Goal: Task Accomplishment & Management: Manage account settings

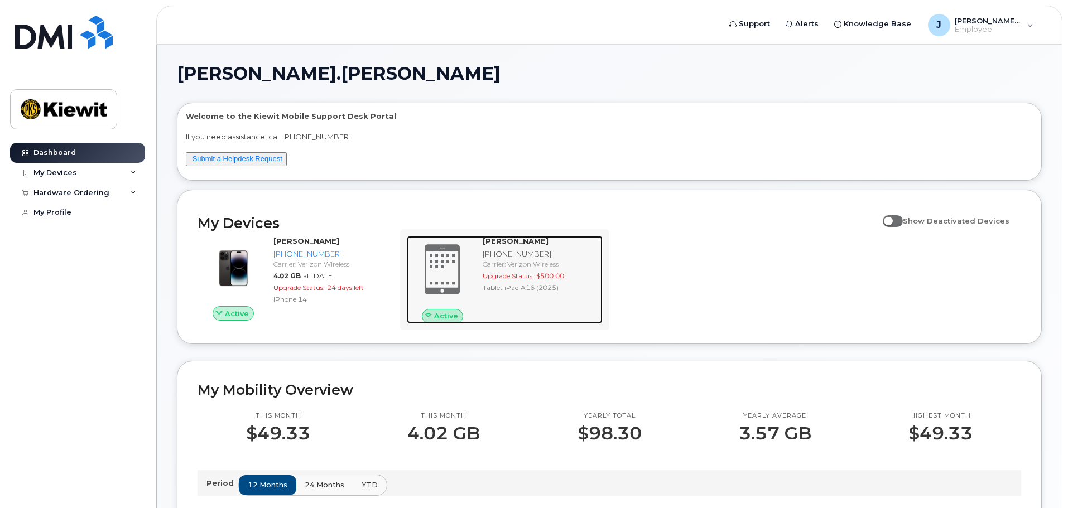
click at [442, 271] on span at bounding box center [443, 270] width 54 height 56
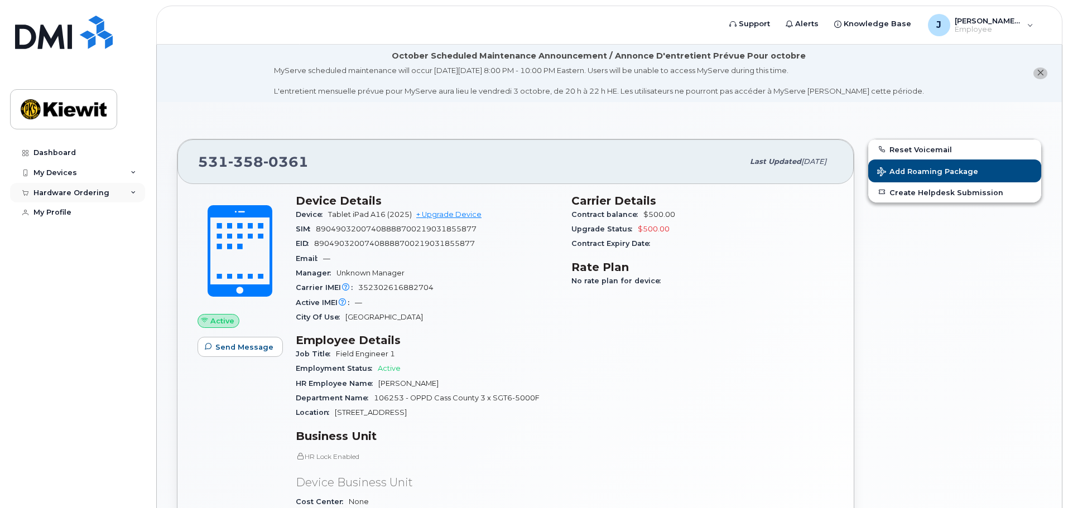
click at [133, 192] on icon at bounding box center [134, 193] width 6 height 6
click at [131, 174] on icon at bounding box center [134, 173] width 6 height 6
click at [129, 171] on div "My Devices" at bounding box center [77, 173] width 135 height 20
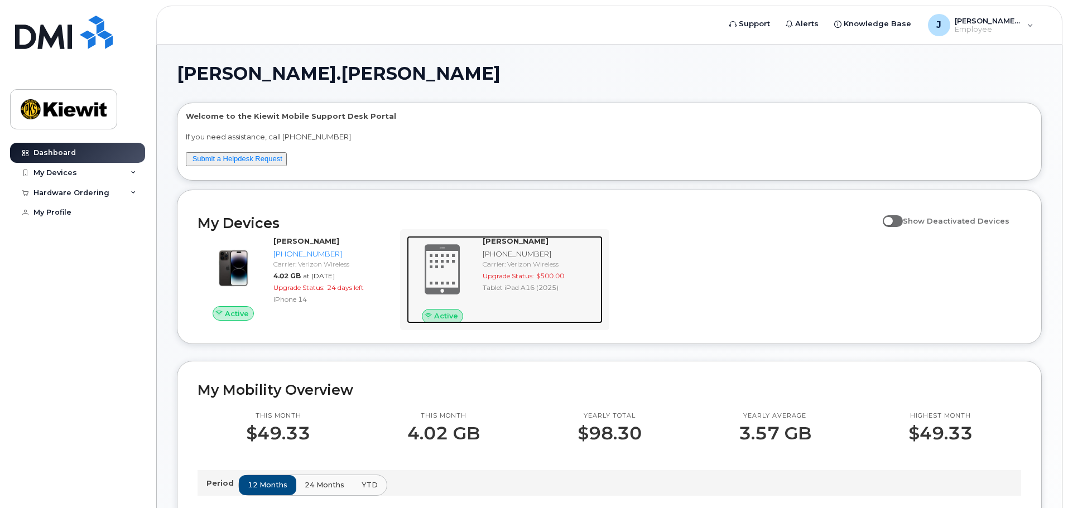
click at [490, 245] on strong "[PERSON_NAME]" at bounding box center [516, 241] width 66 height 9
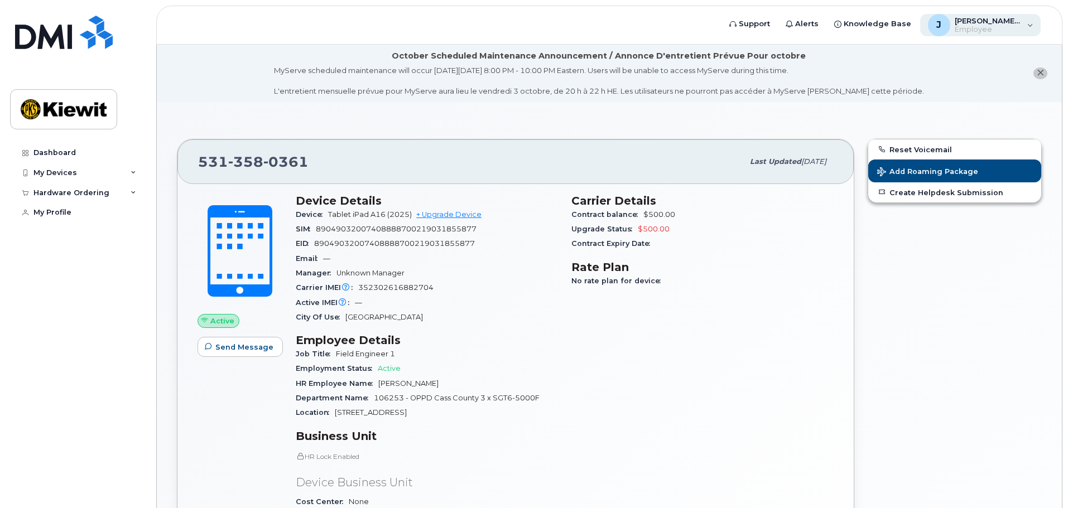
click at [1028, 22] on div "J Josiah.Williams Employee" at bounding box center [980, 25] width 121 height 22
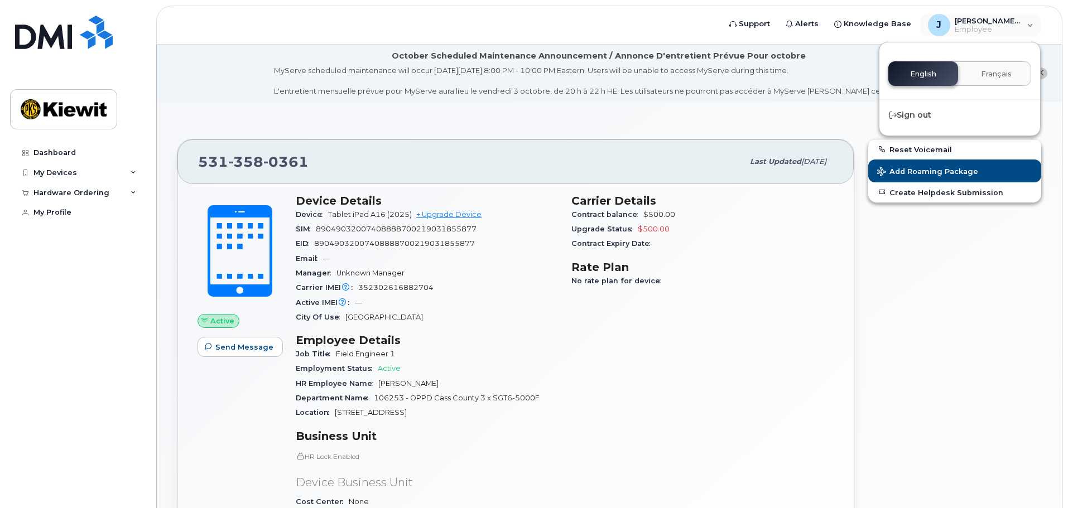
click at [615, 131] on section "531 358 0361 Last updated Oct 04, 2025 Active Send Message Device Details Devic…" at bounding box center [609, 500] width 865 height 756
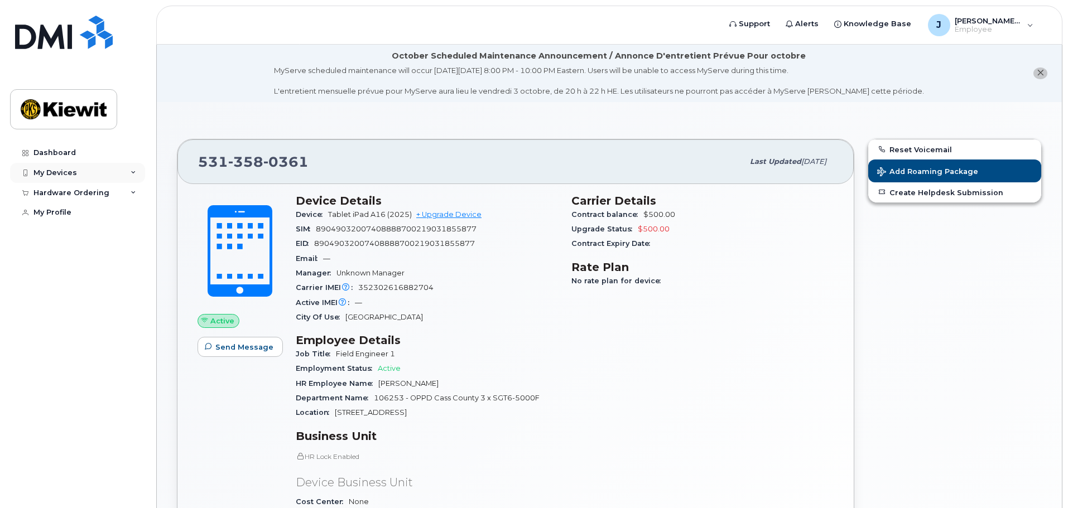
click at [65, 173] on div "My Devices" at bounding box center [55, 172] width 44 height 9
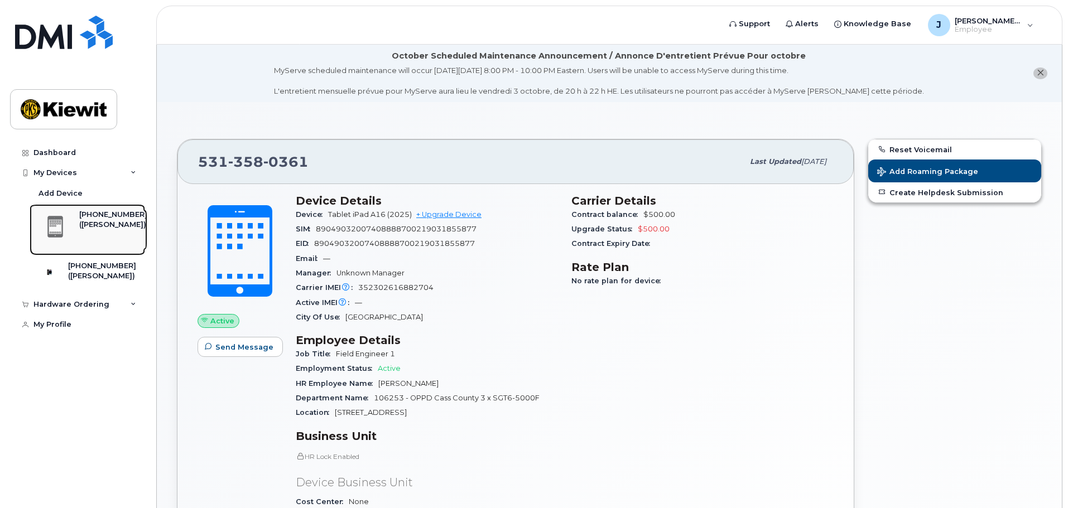
click at [104, 228] on div "([PERSON_NAME])" at bounding box center [113, 225] width 68 height 10
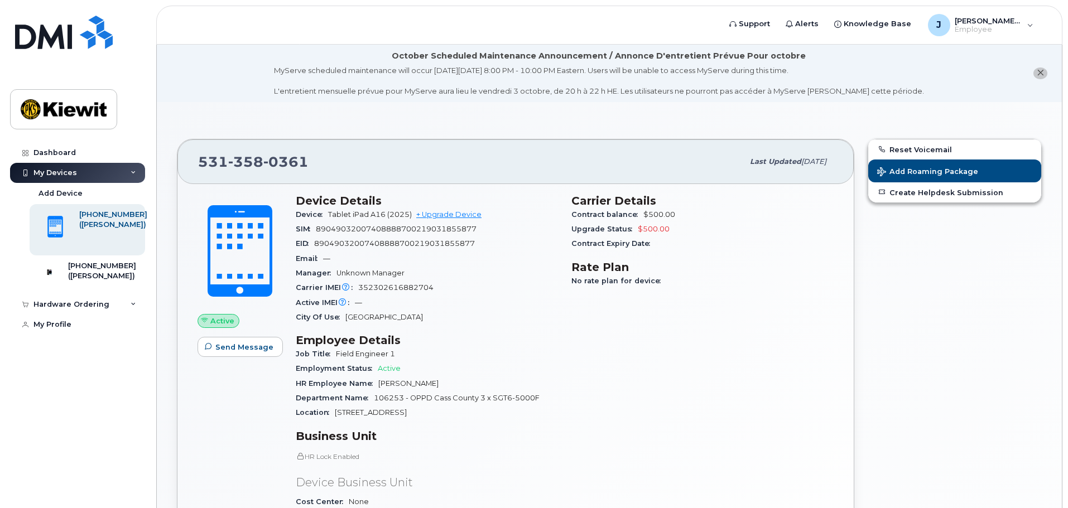
click at [384, 367] on span "Active" at bounding box center [389, 368] width 23 height 8
drag, startPoint x: 350, startPoint y: 358, endPoint x: 331, endPoint y: 353, distance: 19.6
click at [349, 357] on span "Field Engineer 1" at bounding box center [365, 354] width 59 height 8
click at [331, 353] on span "Job Title" at bounding box center [316, 354] width 40 height 8
click at [330, 353] on span "Job Title" at bounding box center [316, 354] width 40 height 8
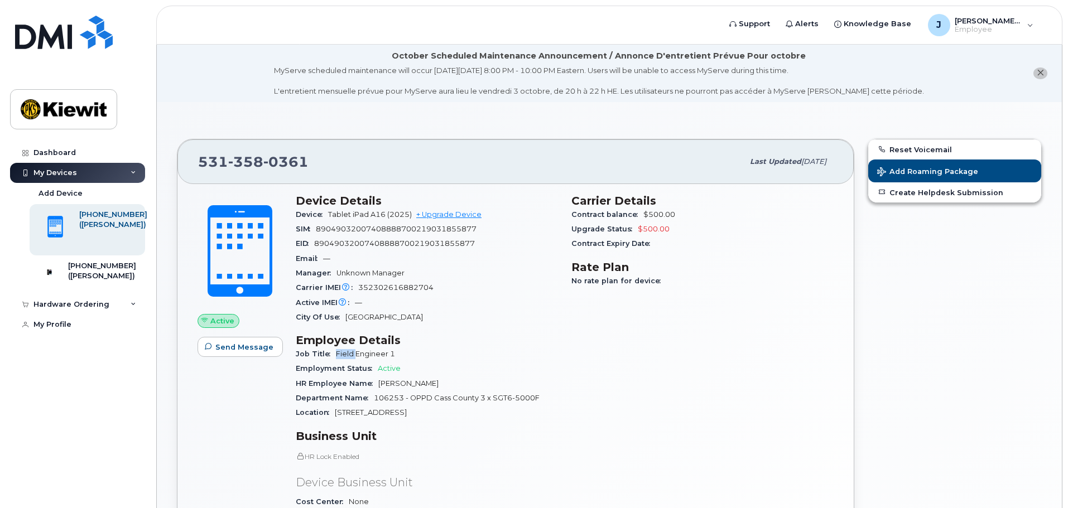
click at [330, 353] on span "Job Title" at bounding box center [316, 354] width 40 height 8
click at [368, 351] on span "Field Engineer 1" at bounding box center [365, 354] width 59 height 8
drag, startPoint x: 86, startPoint y: 235, endPoint x: 71, endPoint y: 350, distance: 116.5
click at [71, 350] on div "Dashboard My Devices Add Device 531-358-0361 (Matthew Pulley) 303-720-8036 (JOS…" at bounding box center [79, 317] width 138 height 349
click at [58, 189] on div "Add Device" at bounding box center [60, 194] width 44 height 10
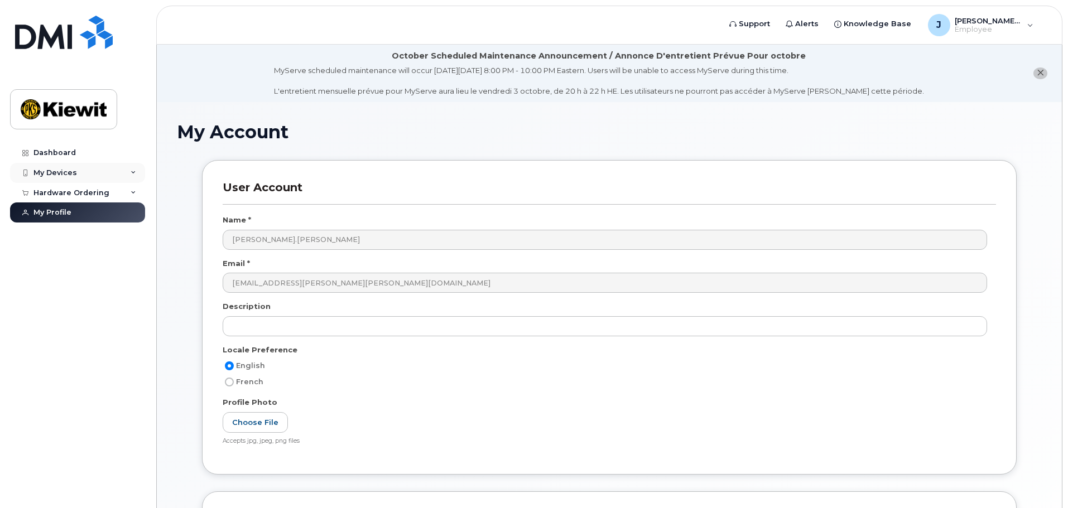
click at [110, 177] on div "My Devices" at bounding box center [77, 173] width 135 height 20
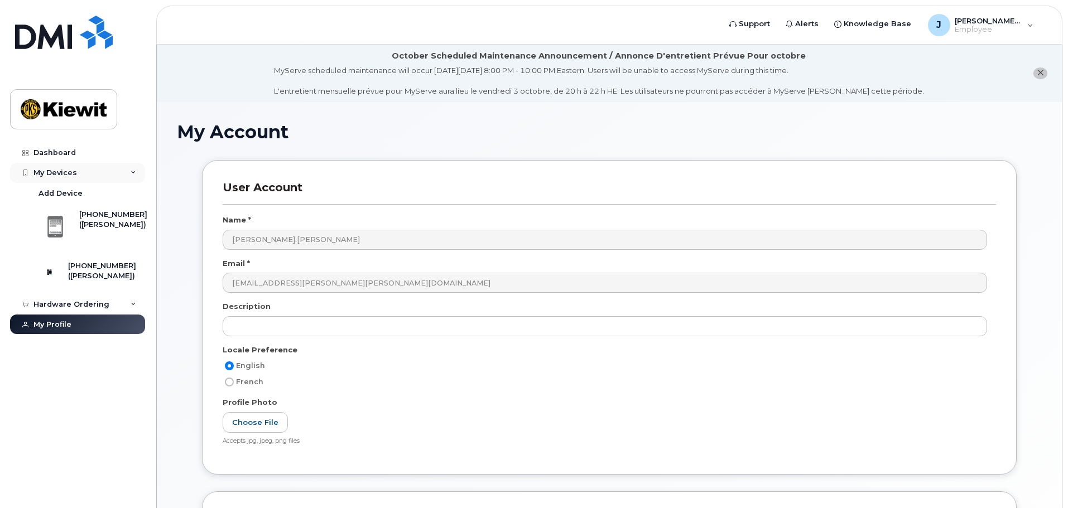
click at [112, 173] on div "My Devices" at bounding box center [77, 173] width 135 height 20
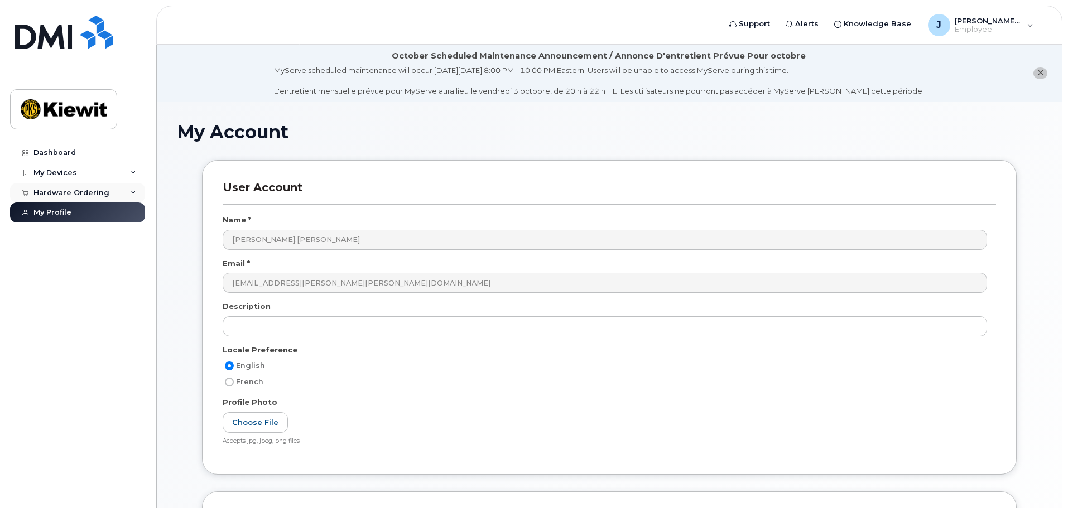
click at [112, 196] on div "Hardware Ordering" at bounding box center [77, 193] width 135 height 20
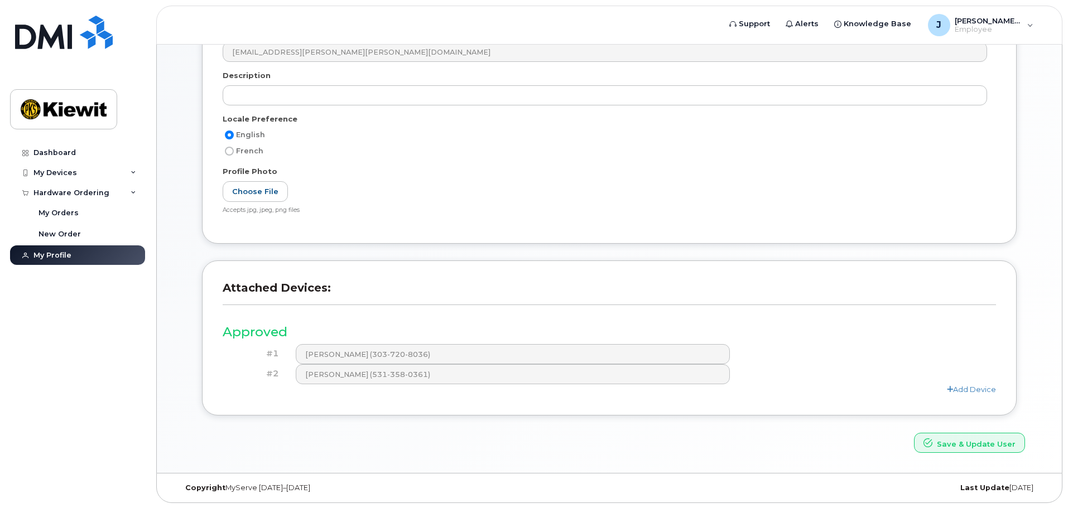
scroll to position [232, 0]
click at [360, 407] on div "Attached Devices: Approved #1 [PERSON_NAME] (303-720-8036) #2 [PERSON_NAME] (53…" at bounding box center [609, 337] width 814 height 155
click at [962, 390] on link "Add Device" at bounding box center [971, 388] width 49 height 9
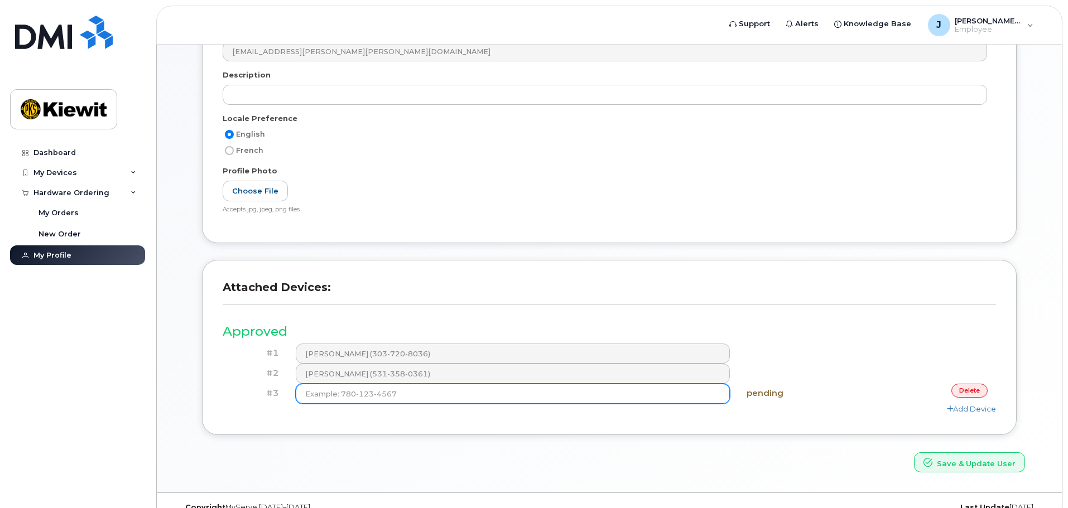
click at [429, 398] on input at bounding box center [513, 394] width 435 height 20
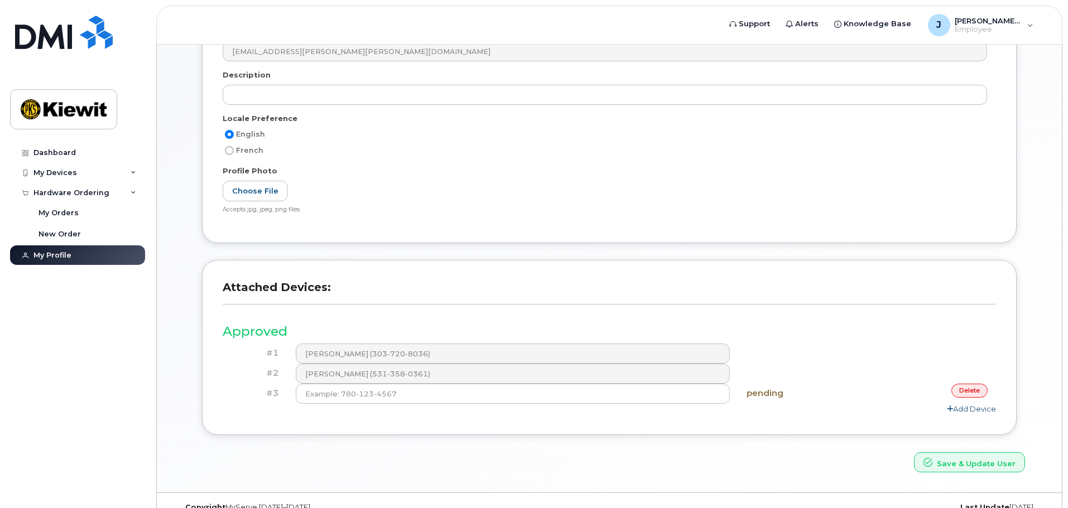
click at [957, 409] on link "Add Device" at bounding box center [971, 408] width 49 height 9
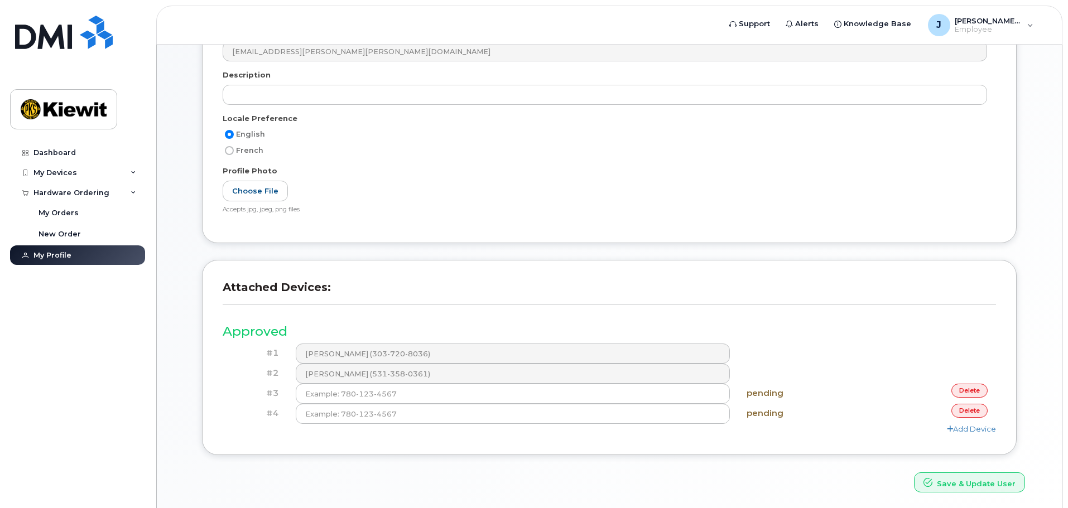
click at [963, 412] on link "delete" at bounding box center [969, 411] width 36 height 14
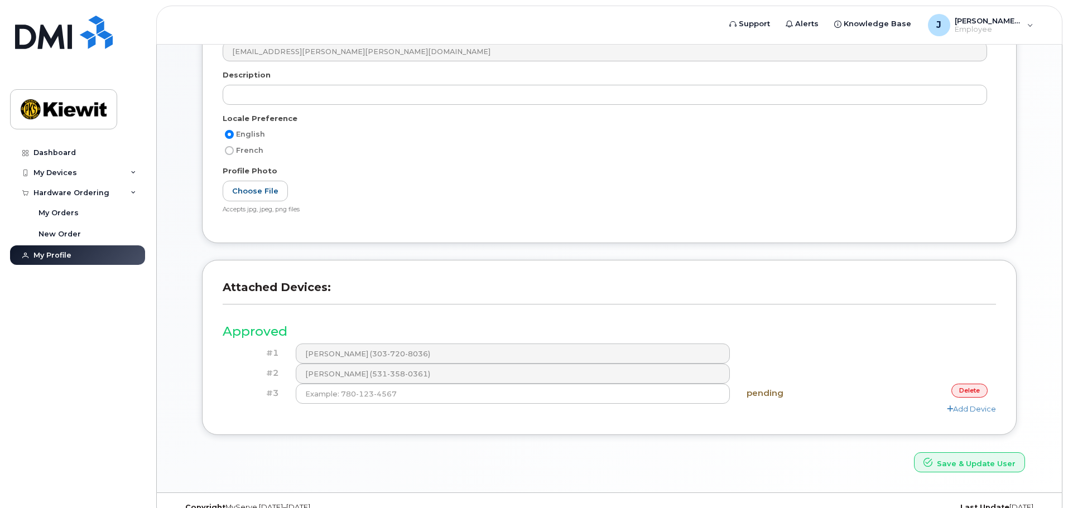
click at [965, 394] on link "delete" at bounding box center [969, 391] width 36 height 14
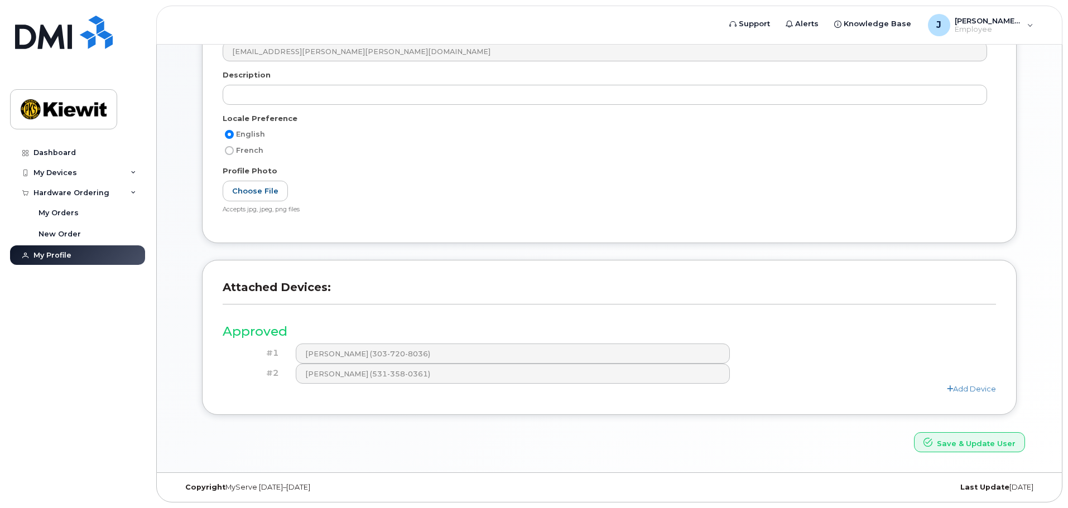
click at [382, 401] on div "Attached Devices: Approved #1 JOSIAH WILLIAMS (303-720-8036) #2 Matthew Pulley …" at bounding box center [609, 337] width 814 height 155
click at [428, 456] on div "My Account User Account Name * Josiah.Williams Email * josiah.williams@kiewit.c…" at bounding box center [609, 172] width 905 height 602
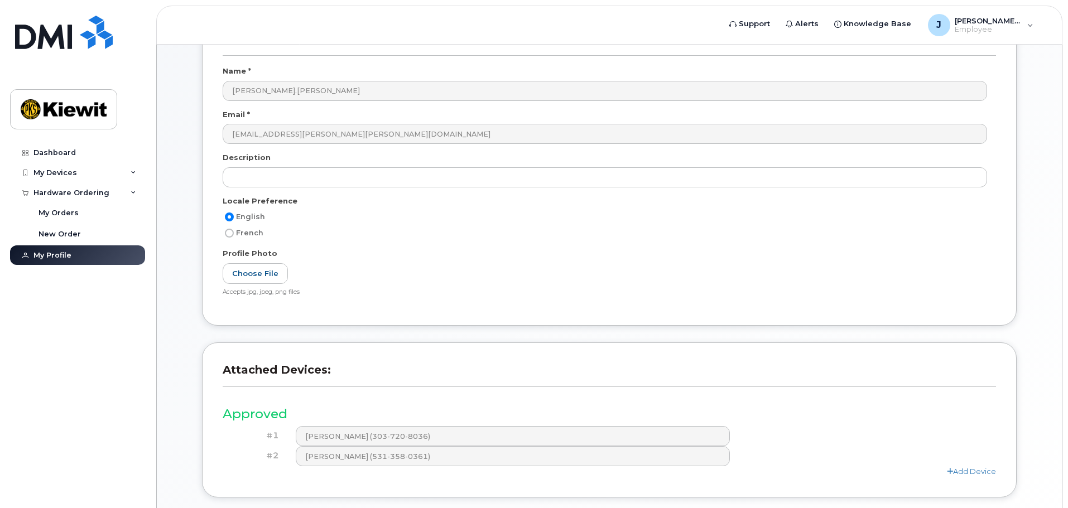
scroll to position [0, 0]
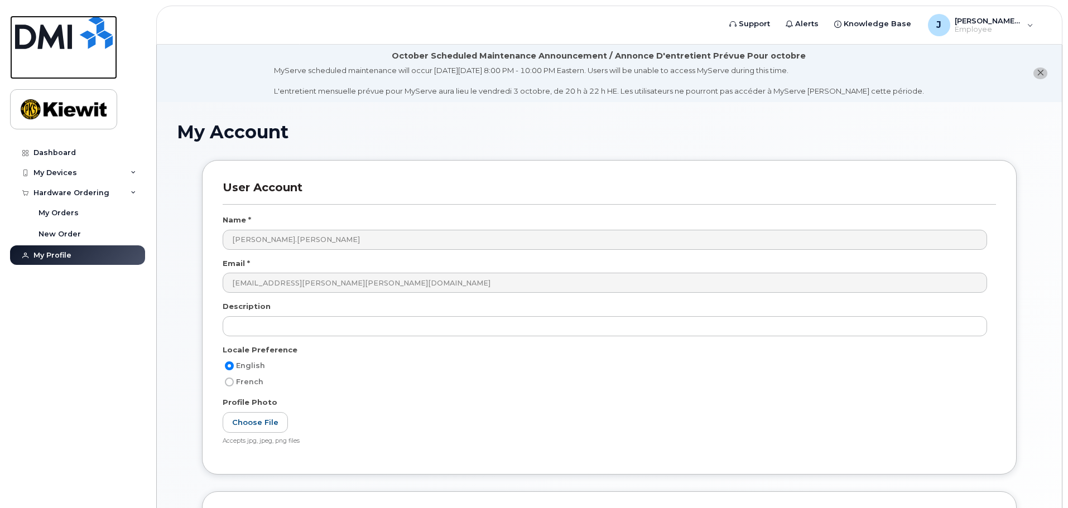
click at [75, 41] on img at bounding box center [64, 32] width 98 height 33
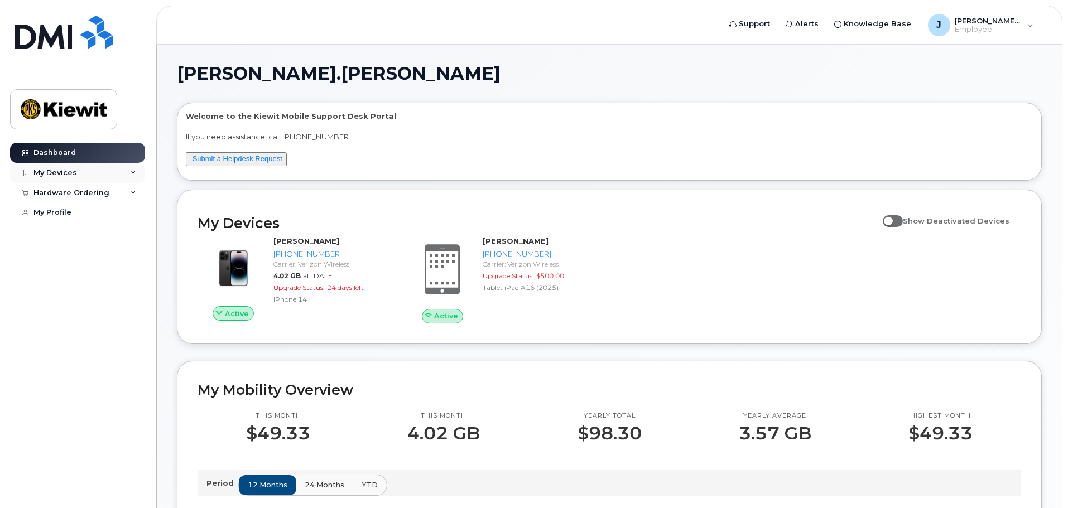
click at [134, 173] on icon at bounding box center [134, 173] width 6 height 6
click at [903, 221] on span at bounding box center [893, 220] width 20 height 11
click at [891, 219] on input "Show Deactivated Devices" at bounding box center [887, 214] width 9 height 9
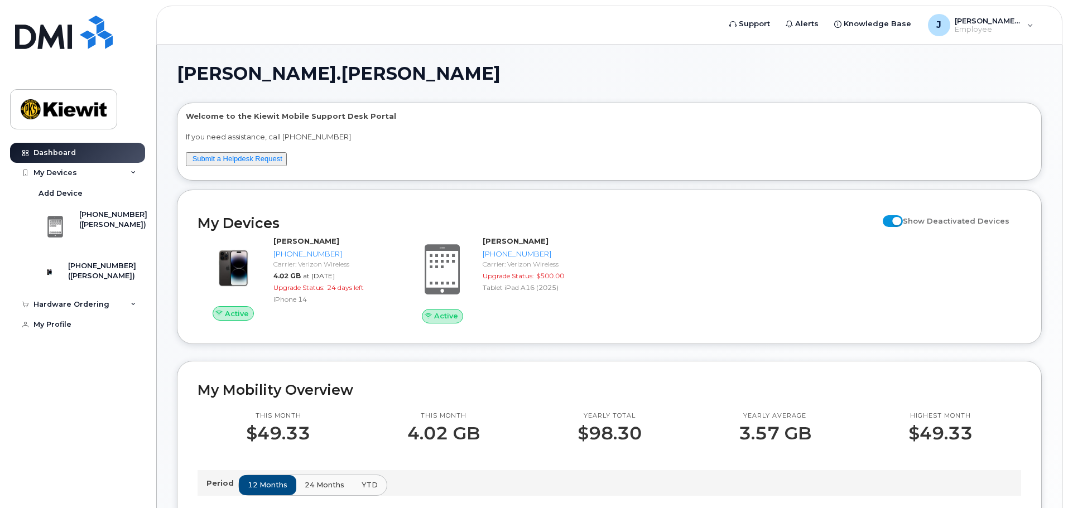
click at [901, 224] on span at bounding box center [893, 220] width 20 height 11
click at [891, 219] on input "Show Deactivated Devices" at bounding box center [887, 214] width 9 height 9
click at [899, 224] on span at bounding box center [893, 220] width 20 height 11
click at [891, 219] on input "Show Deactivated Devices" at bounding box center [887, 214] width 9 height 9
click at [899, 224] on span at bounding box center [893, 220] width 20 height 11
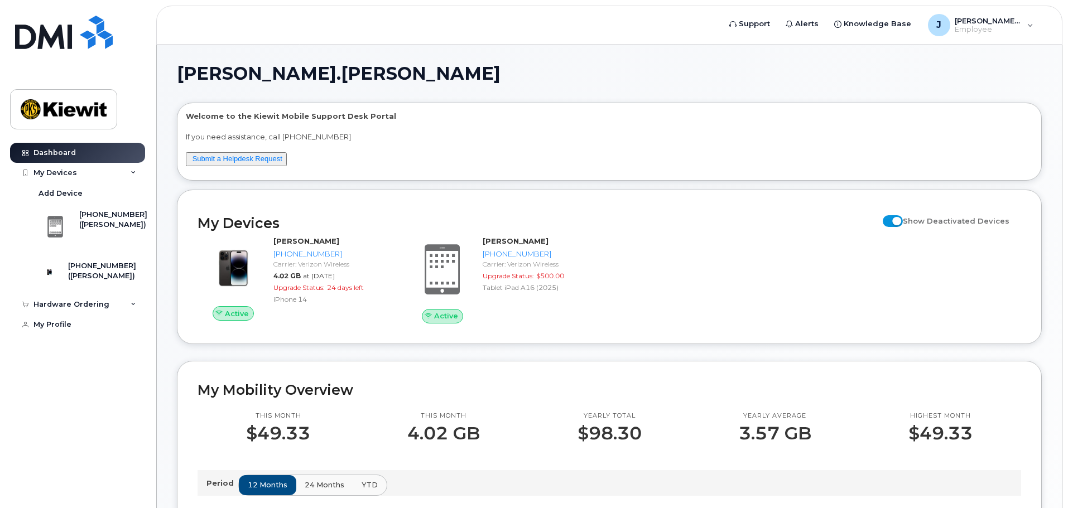
click at [891, 219] on input "Show Deactivated Devices" at bounding box center [887, 214] width 9 height 9
click at [899, 224] on span at bounding box center [893, 220] width 20 height 11
click at [891, 219] on input "Show Deactivated Devices" at bounding box center [887, 214] width 9 height 9
click at [899, 224] on span at bounding box center [893, 220] width 20 height 11
click at [891, 219] on input "Show Deactivated Devices" at bounding box center [887, 214] width 9 height 9
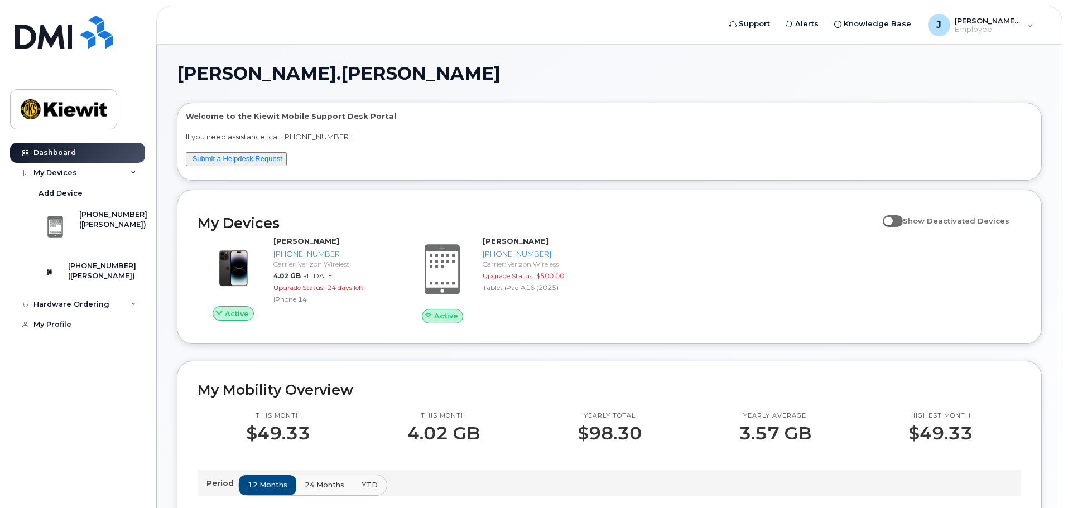
click at [899, 224] on span at bounding box center [893, 220] width 20 height 11
click at [891, 219] on input "Show Deactivated Devices" at bounding box center [887, 214] width 9 height 9
click at [899, 224] on span at bounding box center [893, 220] width 20 height 11
click at [891, 219] on input "Show Deactivated Devices" at bounding box center [887, 214] width 9 height 9
click at [899, 224] on span at bounding box center [893, 220] width 20 height 11
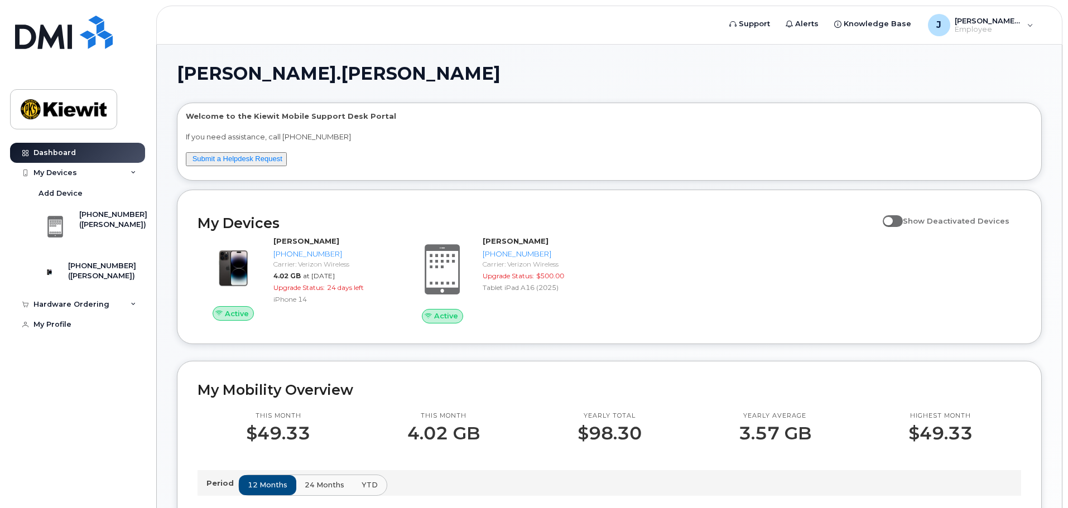
click at [891, 219] on input "Show Deactivated Devices" at bounding box center [887, 214] width 9 height 9
click at [899, 224] on span at bounding box center [893, 220] width 20 height 11
click at [891, 219] on input "Show Deactivated Devices" at bounding box center [887, 214] width 9 height 9
click at [899, 224] on span at bounding box center [893, 220] width 20 height 11
click at [891, 219] on input "Show Deactivated Devices" at bounding box center [887, 214] width 9 height 9
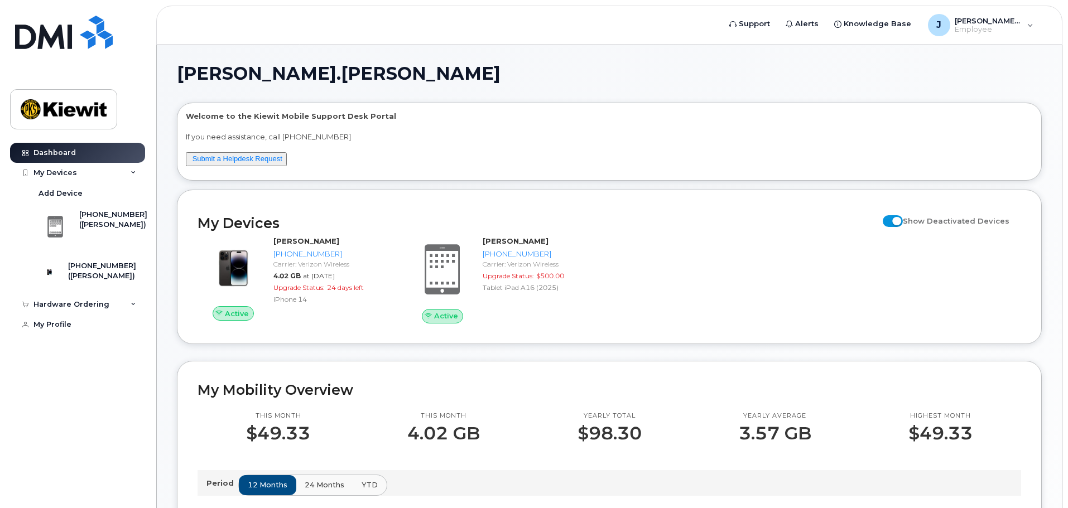
click at [899, 224] on span at bounding box center [893, 220] width 20 height 11
click at [891, 219] on input "Show Deactivated Devices" at bounding box center [887, 214] width 9 height 9
checkbox input "false"
drag, startPoint x: 423, startPoint y: 344, endPoint x: 549, endPoint y: 306, distance: 131.8
click at [622, 330] on div "Josiah.Williams Welcome to the Kiewit Mobile Support Desk Portal If you need as…" at bounding box center [609, 511] width 865 height 893
